Goal: Browse casually

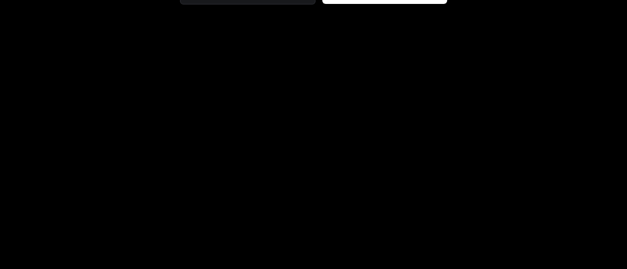
scroll to position [554, 0]
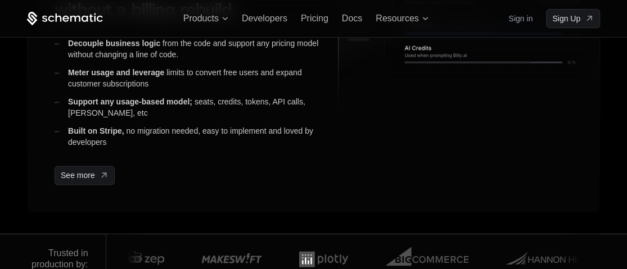
scroll to position [576, 0]
